Goal: Book appointment/travel/reservation

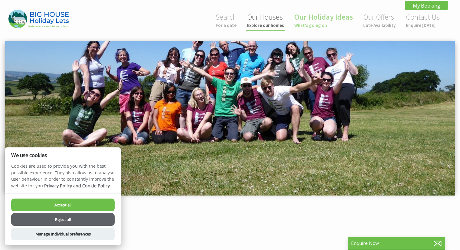
click at [265, 22] on link "Our Houses Explore our homes" at bounding box center [265, 20] width 37 height 16
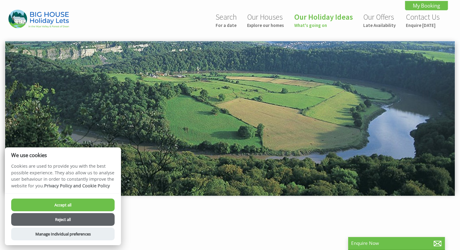
scroll to position [0, 5]
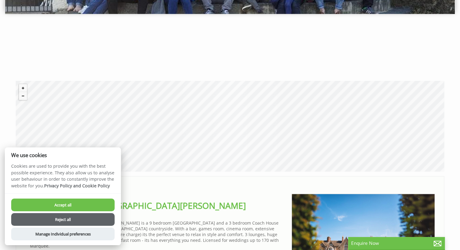
scroll to position [212, 0]
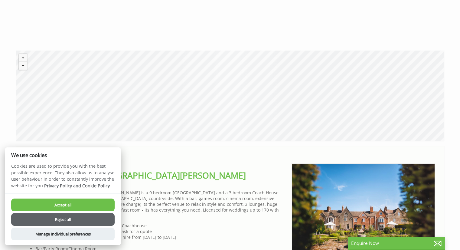
click at [73, 205] on button "Accept all" at bounding box center [62, 204] width 103 height 13
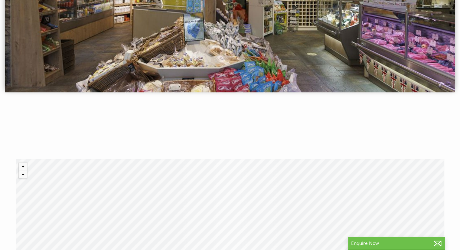
scroll to position [163, 0]
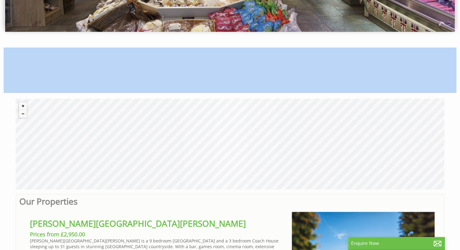
drag, startPoint x: 376, startPoint y: 146, endPoint x: 267, endPoint y: 91, distance: 121.6
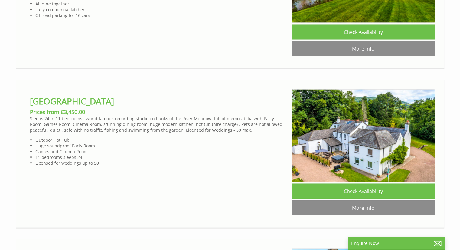
scroll to position [1269, 0]
